Goal: Task Accomplishment & Management: Use online tool/utility

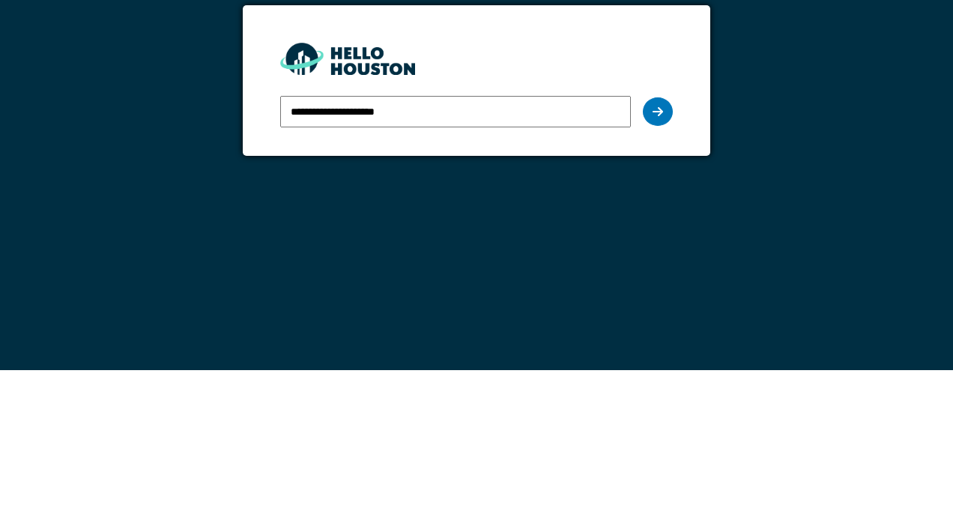
click at [665, 240] on div at bounding box center [658, 246] width 30 height 28
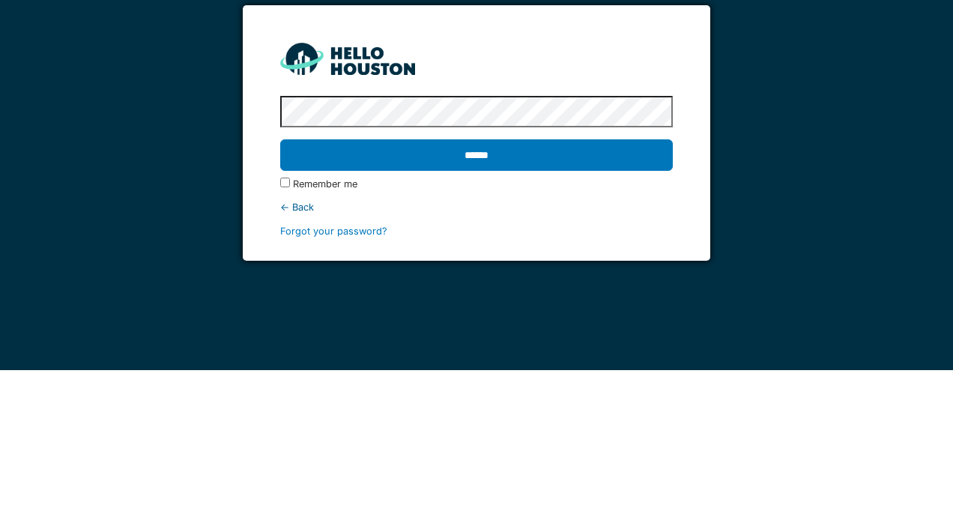
click at [538, 282] on input "******" at bounding box center [476, 289] width 392 height 31
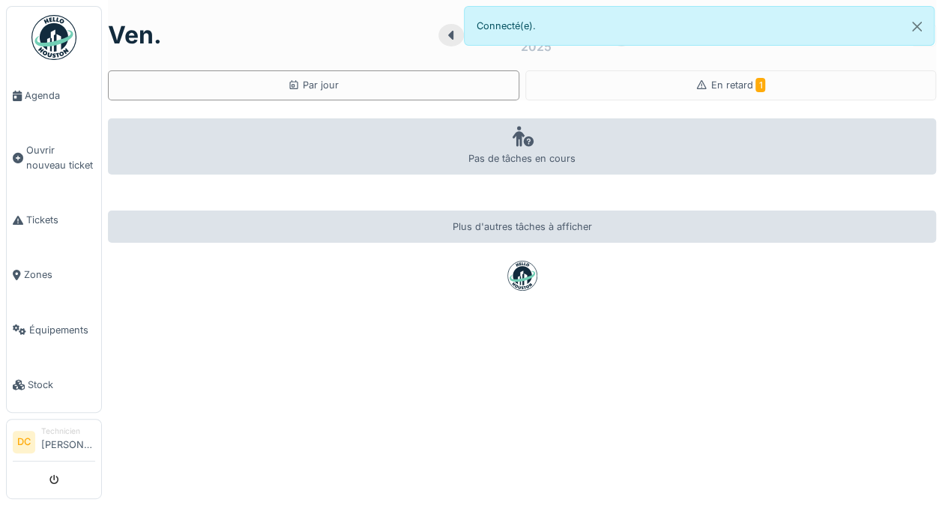
click at [29, 213] on span "Tickets" at bounding box center [60, 220] width 69 height 14
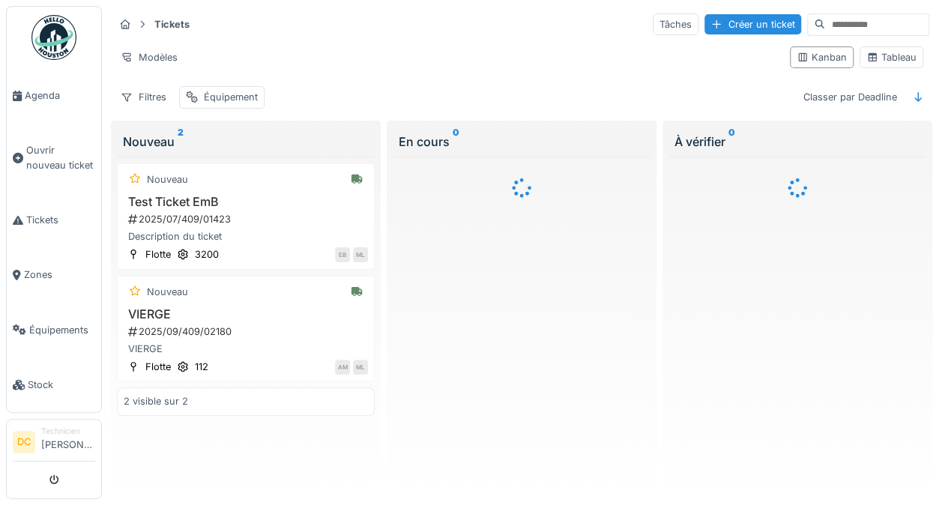
click at [240, 93] on div "Équipement" at bounding box center [231, 97] width 54 height 14
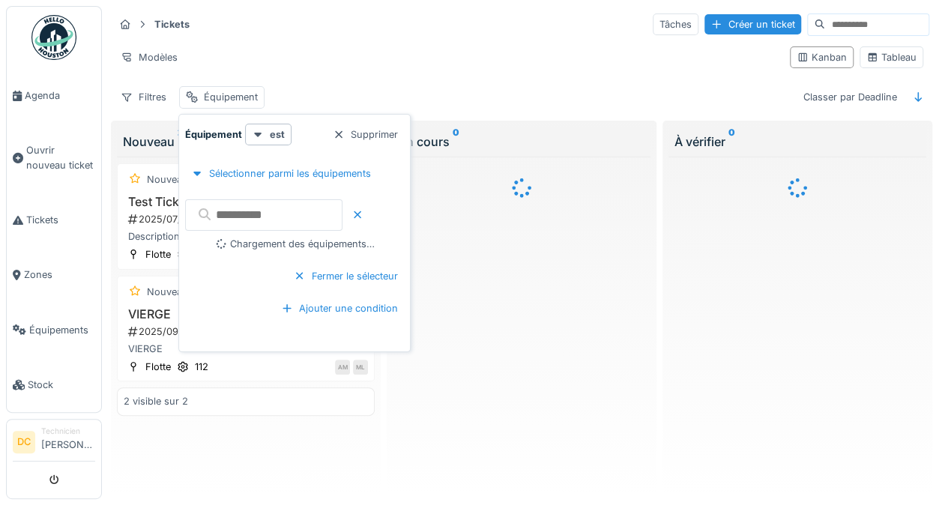
click at [250, 204] on input "text" at bounding box center [263, 214] width 157 height 31
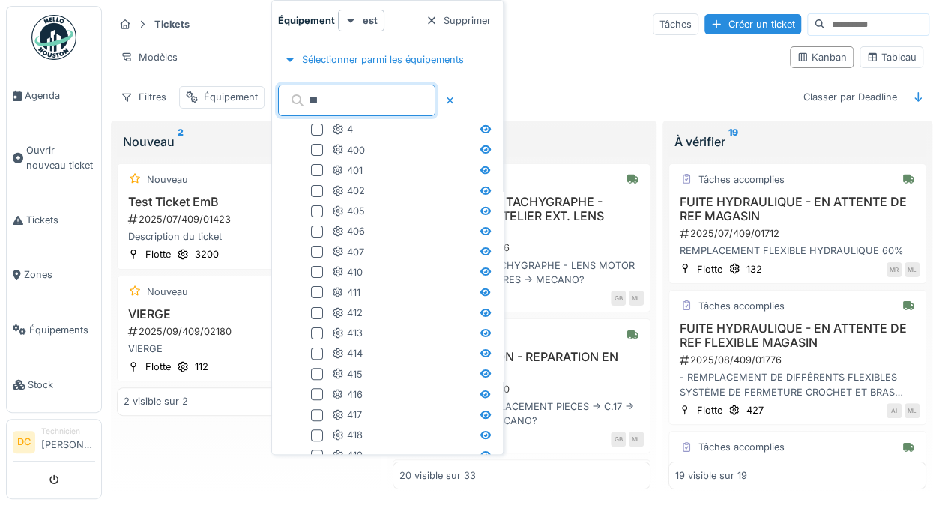
type input "***"
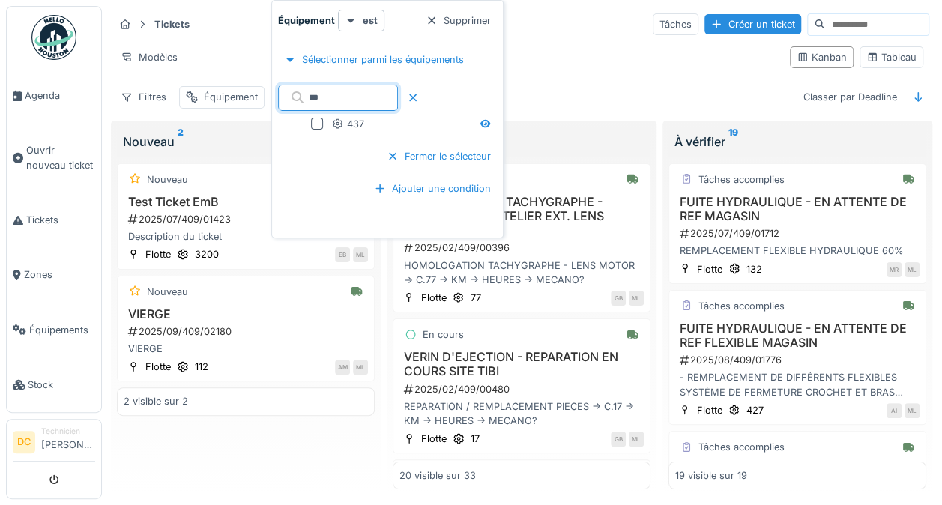
click at [312, 127] on div at bounding box center [317, 124] width 12 height 12
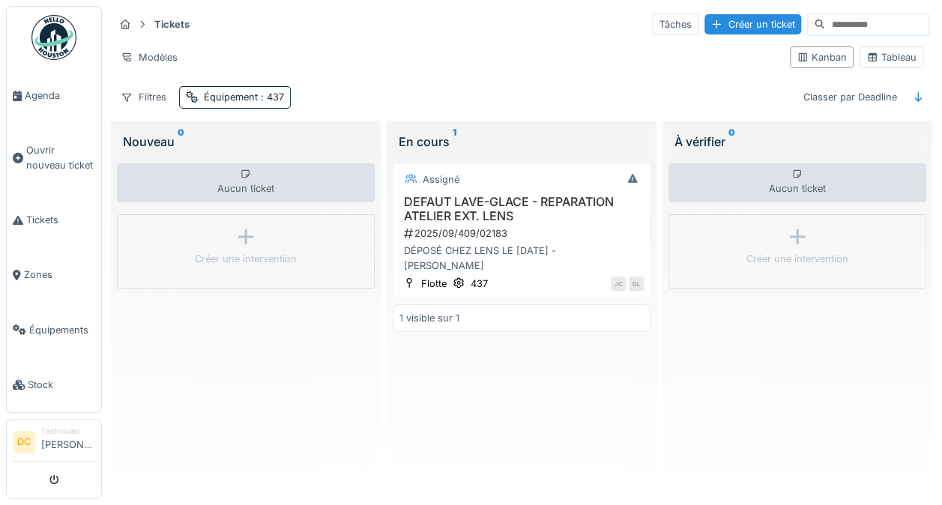
click at [504, 410] on div "Assigné DEFAUT LAVE-GLACE - REPARATION ATELIER EXT. LENS 2025/09/409/02183 DÉPO…" at bounding box center [522, 323] width 258 height 333
click at [485, 208] on h3 "DEFAUT LAVE-GLACE - REPARATION ATELIER EXT. LENS" at bounding box center [521, 209] width 244 height 28
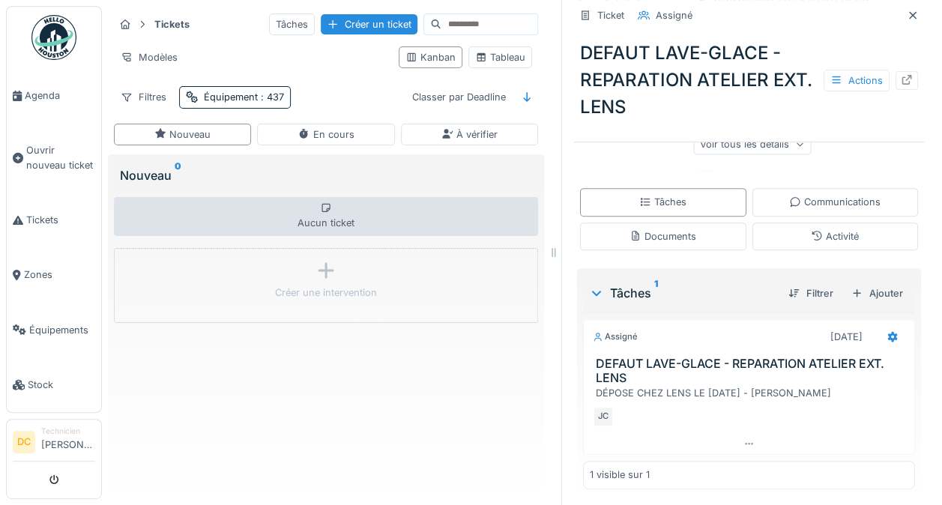
scroll to position [11, 0]
click at [859, 283] on div "Ajouter" at bounding box center [877, 293] width 64 height 20
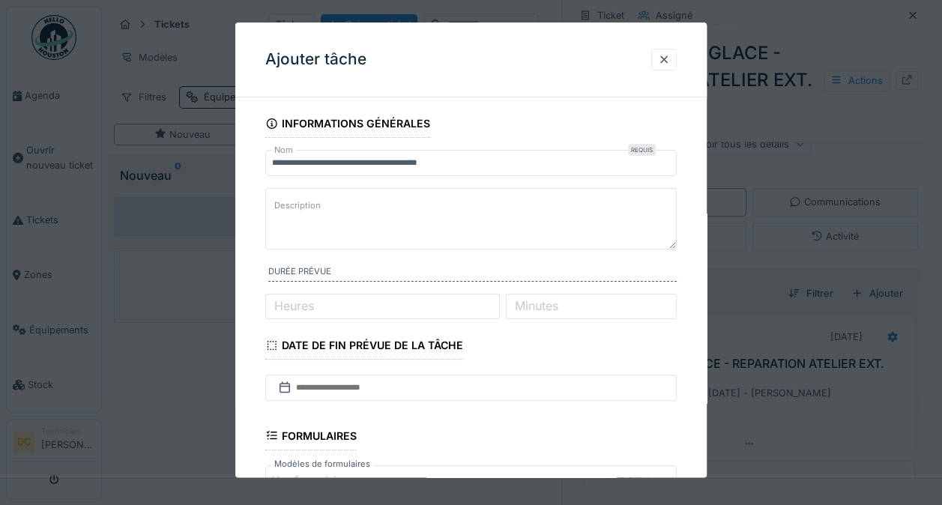
click at [381, 209] on textarea "Description" at bounding box center [470, 218] width 411 height 61
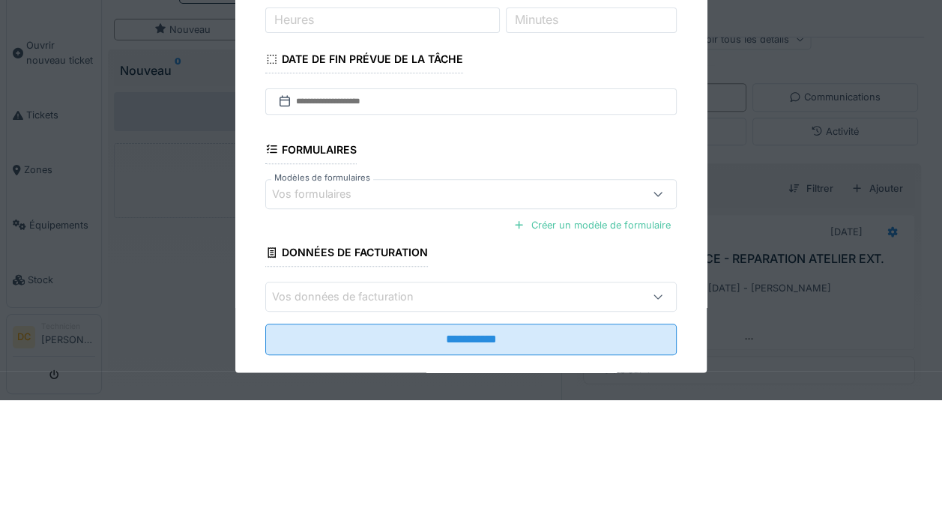
scroll to position [180, 0]
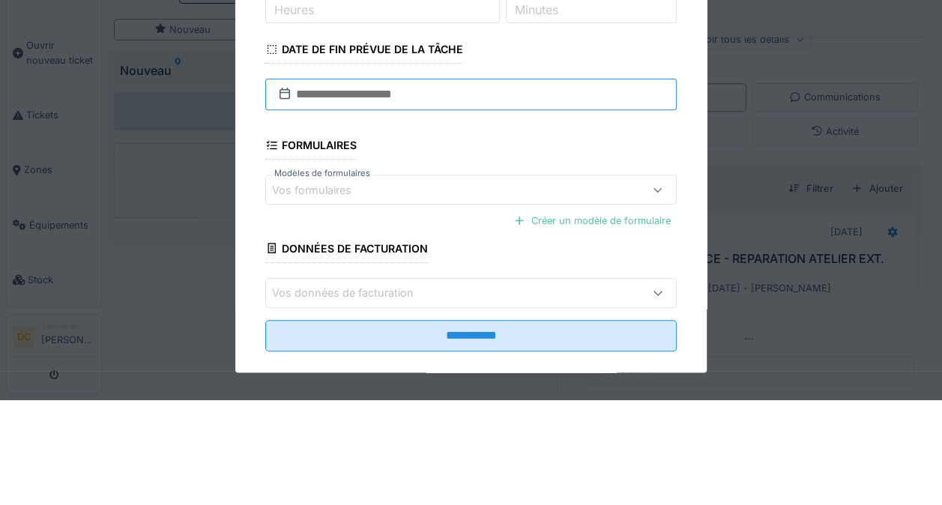
click at [339, 207] on input "text" at bounding box center [470, 199] width 411 height 31
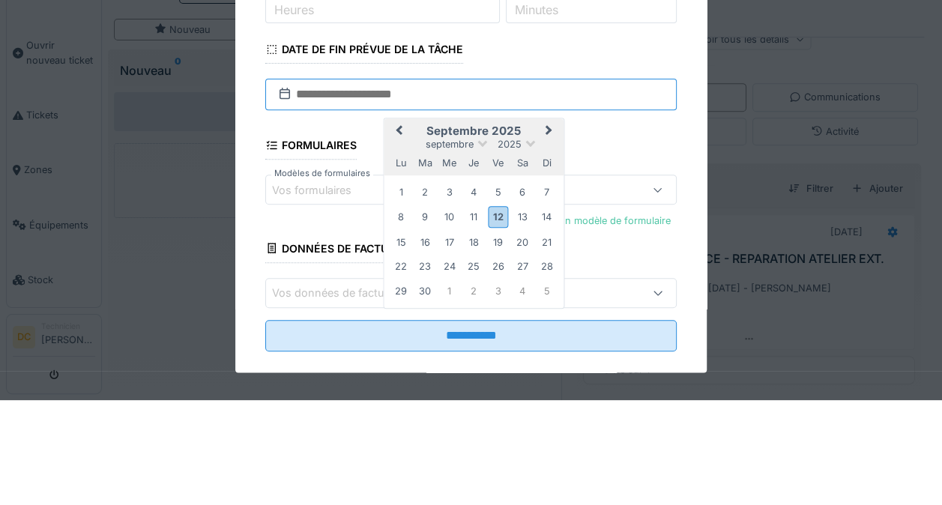
scroll to position [197, 0]
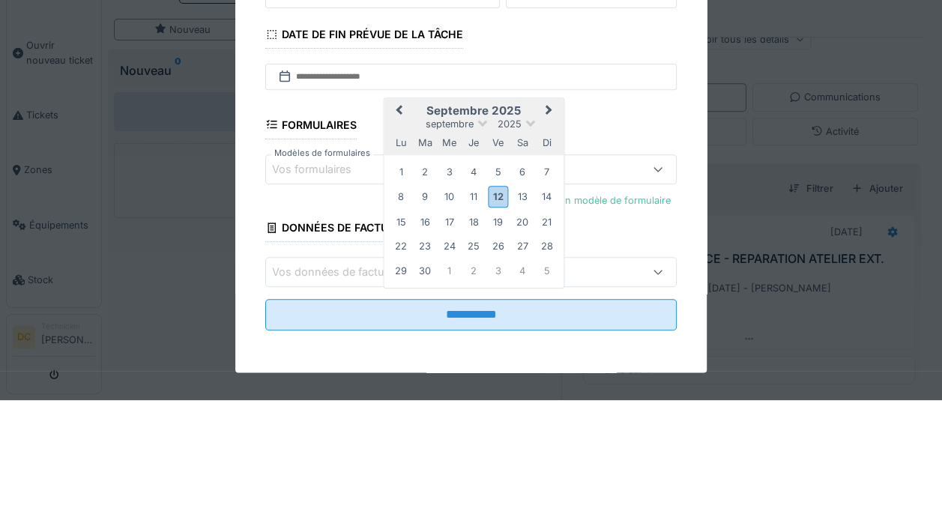
click at [494, 301] on div "12" at bounding box center [498, 302] width 20 height 22
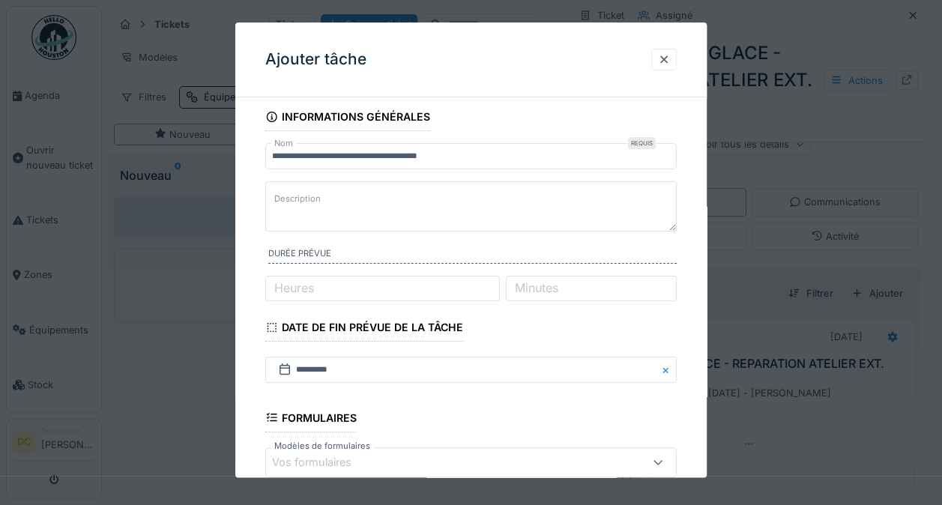
scroll to position [0, 0]
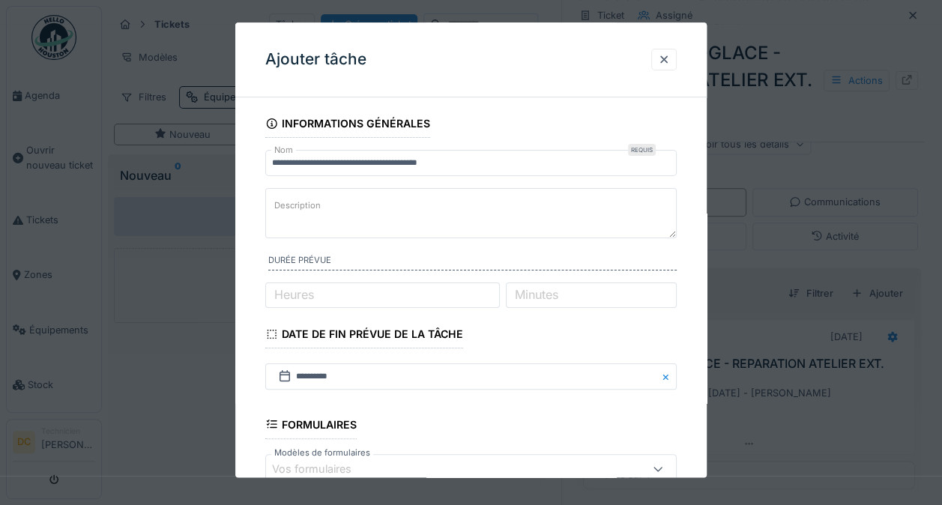
click at [304, 202] on label "Description" at bounding box center [297, 205] width 52 height 19
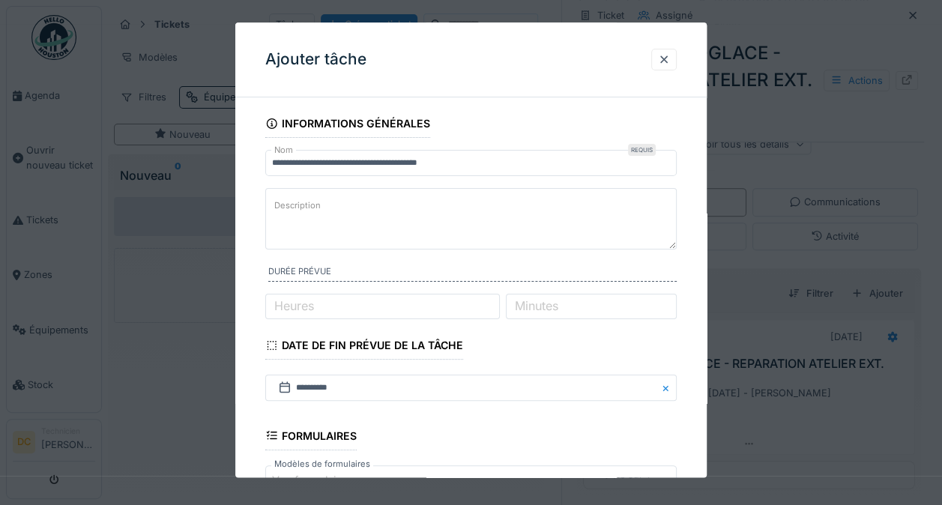
click at [304, 202] on textarea "Description" at bounding box center [470, 218] width 411 height 61
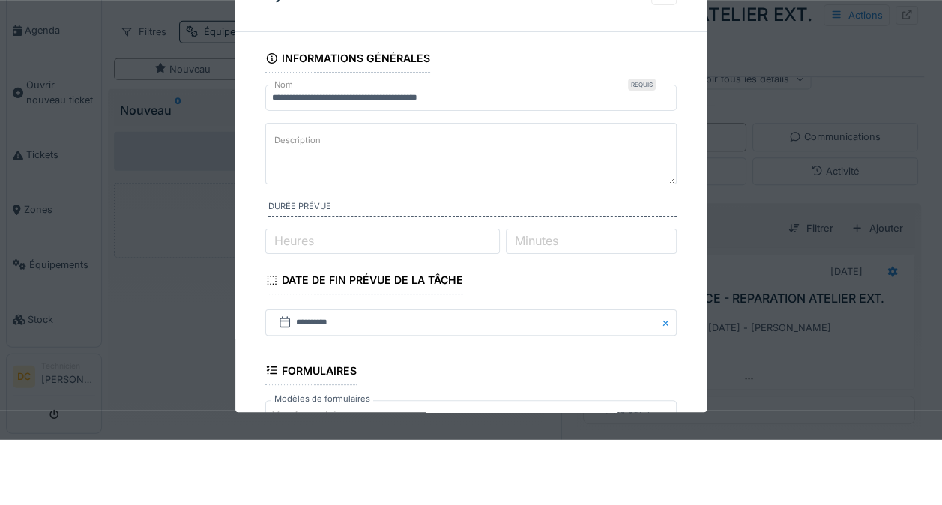
scroll to position [11, 0]
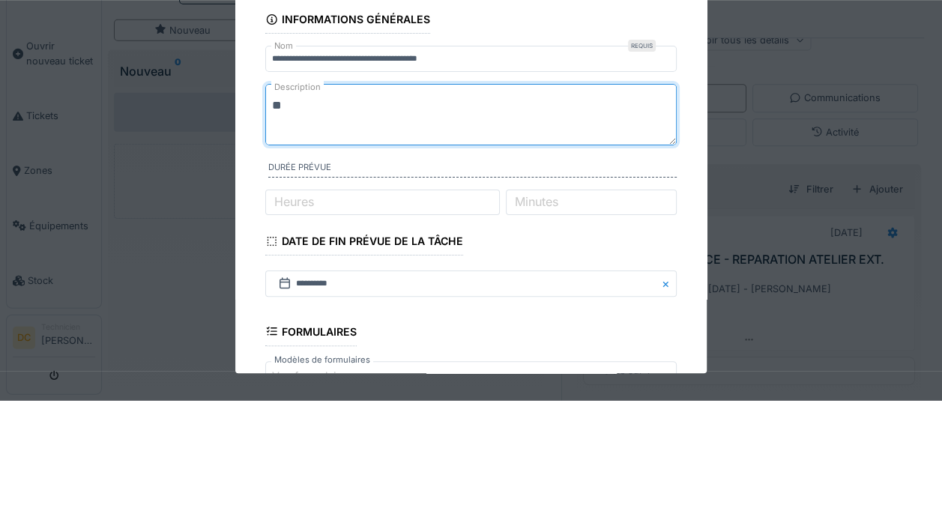
type textarea "*"
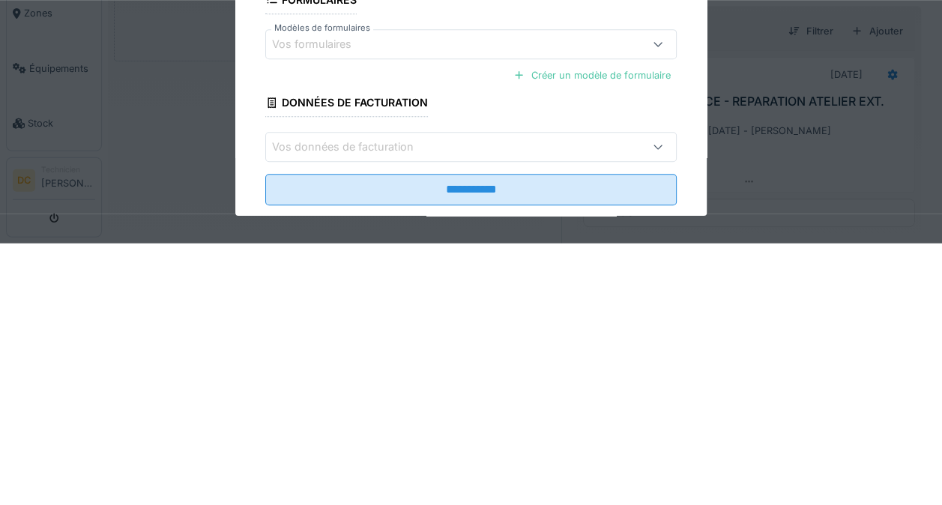
scroll to position [208, 0]
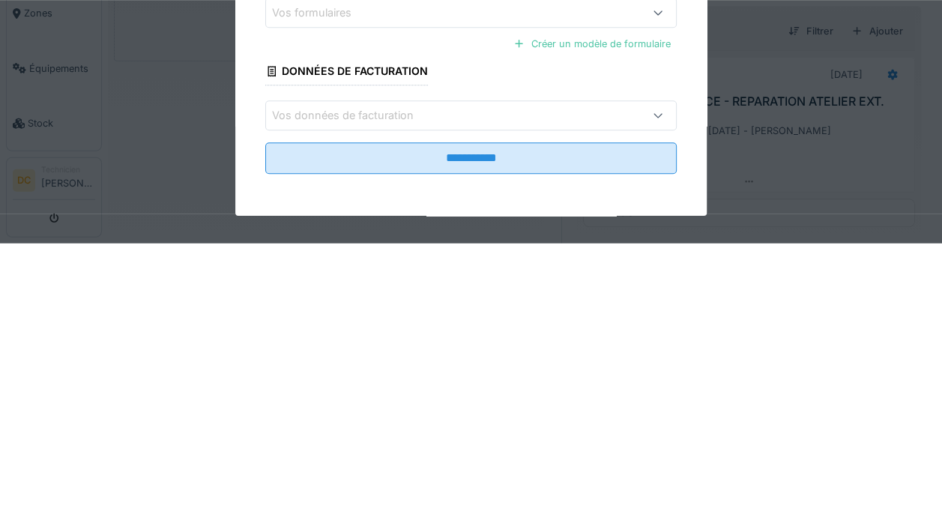
type textarea "**********"
click at [299, 421] on input "**********" at bounding box center [470, 419] width 411 height 31
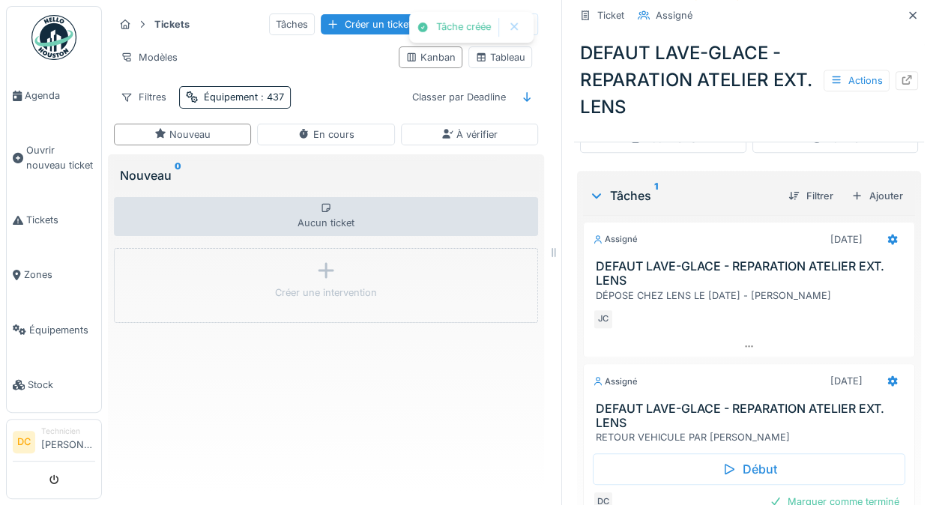
scroll to position [408, 0]
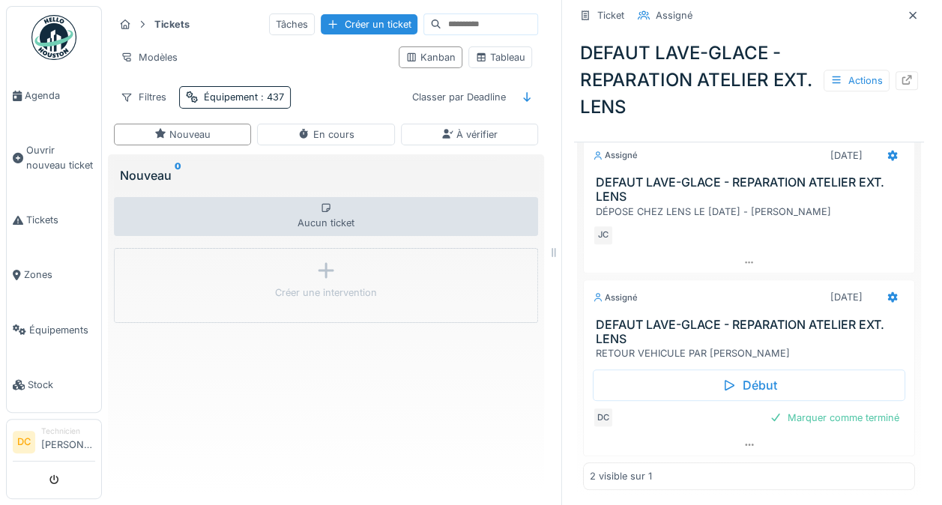
click at [815, 410] on div "Marquer comme terminé" at bounding box center [834, 418] width 142 height 20
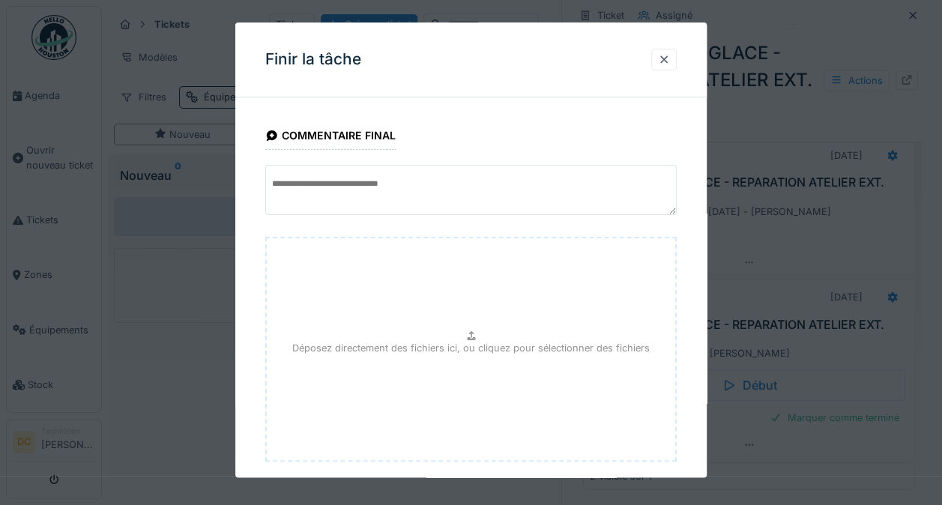
scroll to position [81, 0]
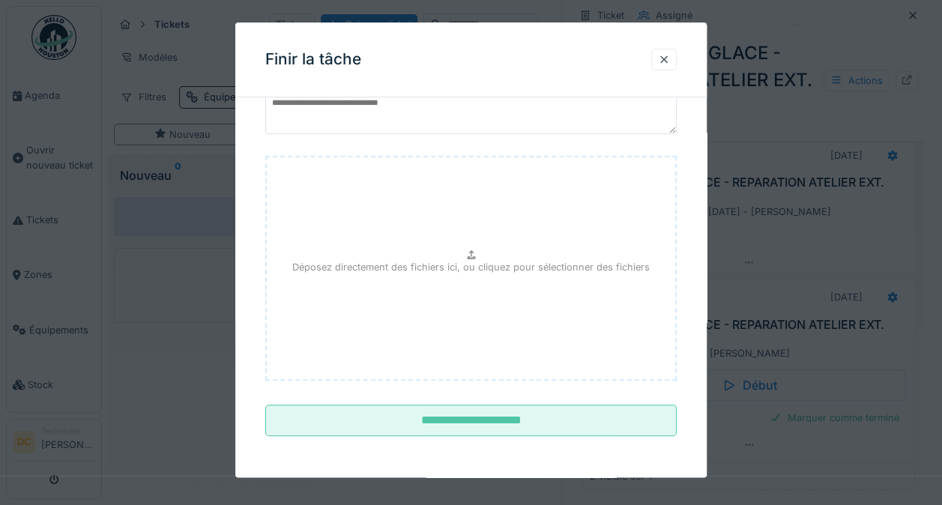
click at [569, 431] on input "**********" at bounding box center [470, 420] width 411 height 31
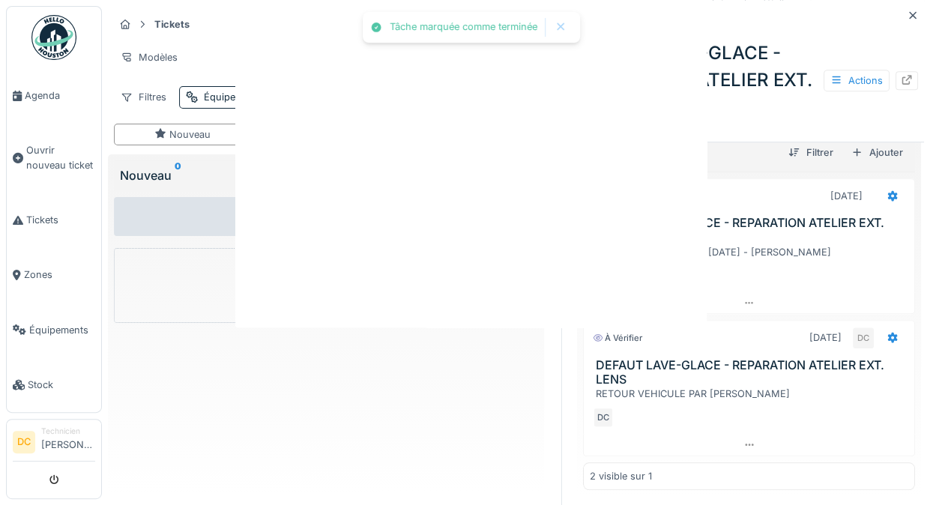
scroll to position [0, 0]
